Goal: Find specific page/section: Find specific page/section

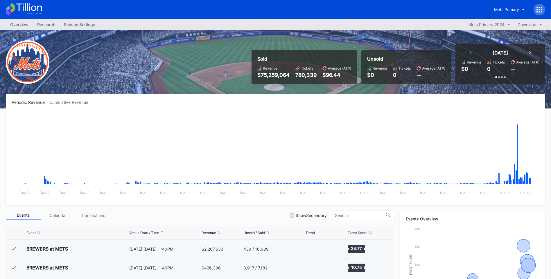
scroll to position [183, 0]
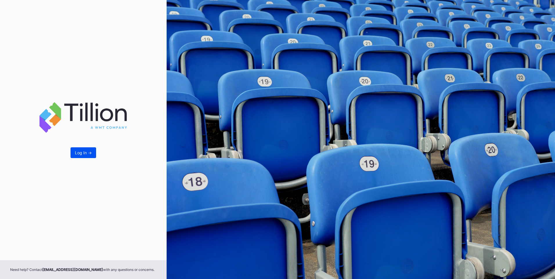
click at [92, 153] on button "Log In ->" at bounding box center [84, 152] width 26 height 11
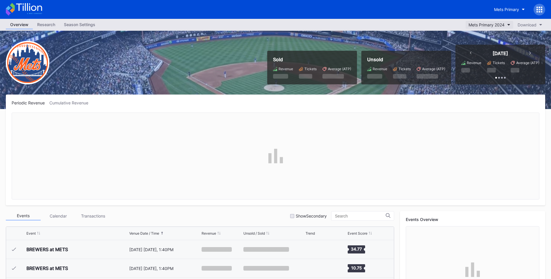
click at [496, 27] on div "Mets Primary 2024" at bounding box center [486, 24] width 36 height 5
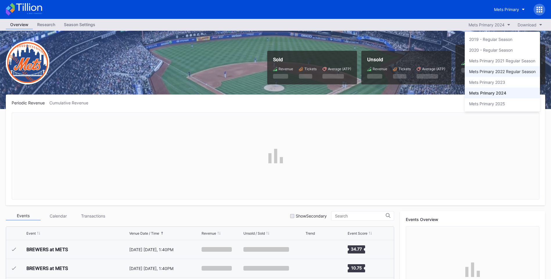
click at [500, 73] on div "Mets Primary 2022 Regular Season" at bounding box center [502, 71] width 66 height 5
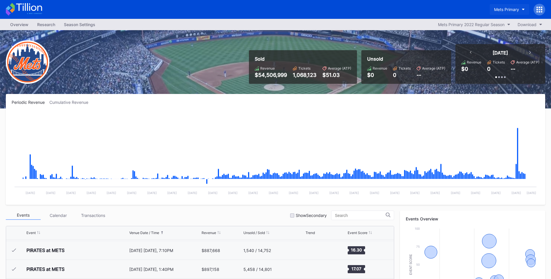
click at [515, 8] on div "Mets Primary" at bounding box center [506, 9] width 25 height 5
click at [514, 10] on div "Mets Primary" at bounding box center [506, 9] width 25 height 5
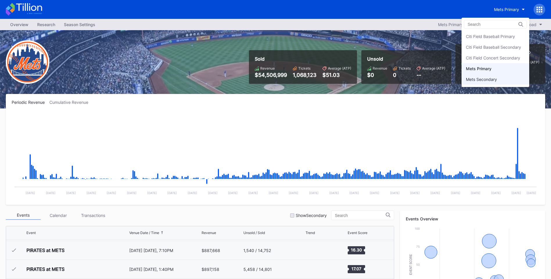
click at [496, 77] on div "Mets Secondary" at bounding box center [481, 79] width 31 height 5
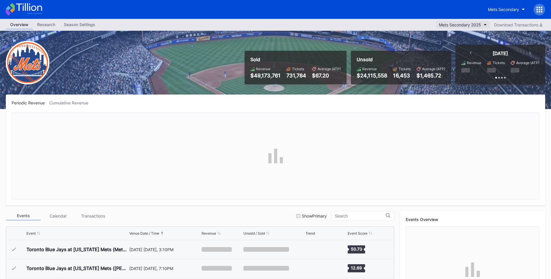
scroll to position [1470, 0]
click at [474, 26] on div "Mets Secondary 2025" at bounding box center [460, 24] width 42 height 5
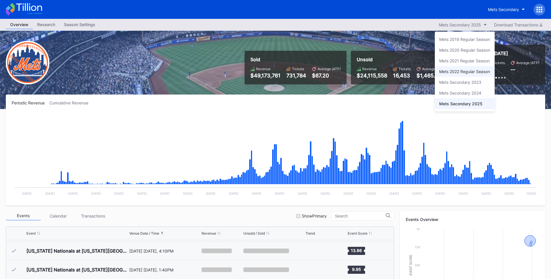
drag, startPoint x: 470, startPoint y: 73, endPoint x: 450, endPoint y: 97, distance: 31.7
click at [470, 73] on div "Mets 2022 Regular Season" at bounding box center [464, 71] width 51 height 5
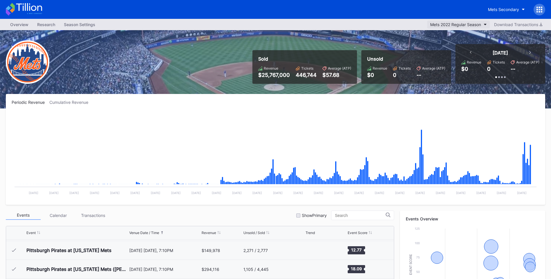
click at [477, 25] on div "Mets 2022 Regular Season" at bounding box center [455, 24] width 51 height 5
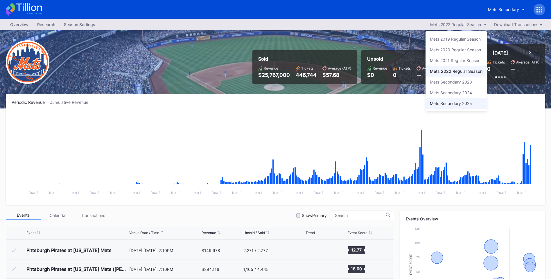
click at [462, 105] on div "Mets Secondary 2025" at bounding box center [451, 103] width 42 height 5
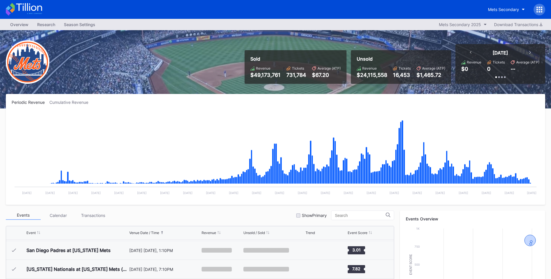
scroll to position [1470, 0]
